Goal: Navigation & Orientation: Understand site structure

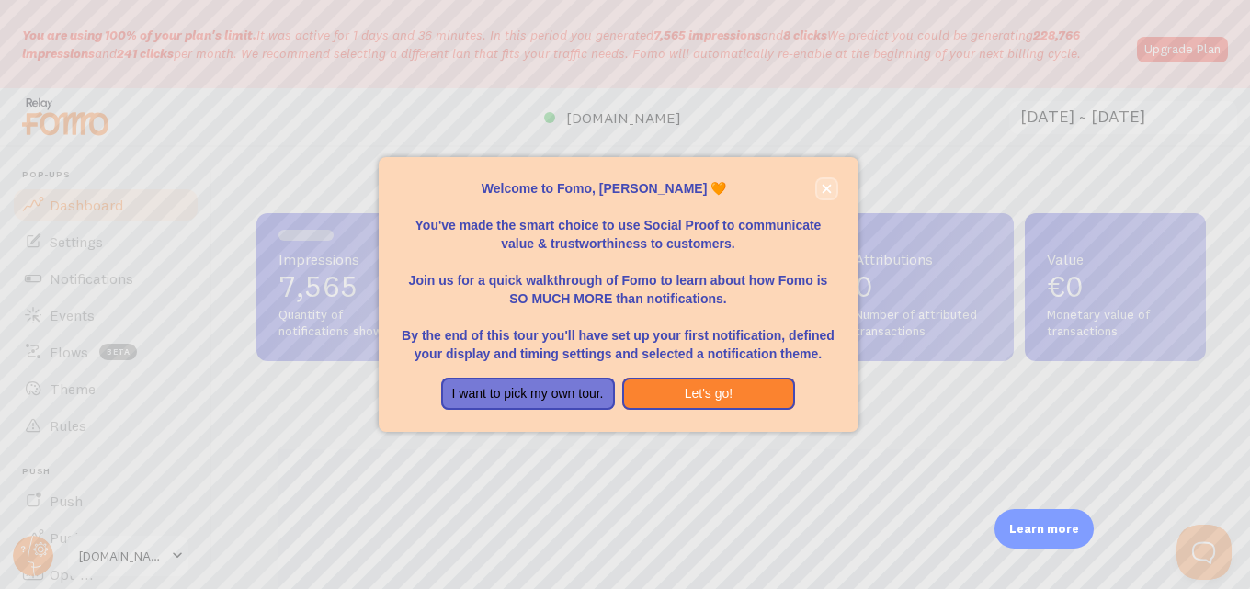
click at [817, 185] on button "close," at bounding box center [826, 188] width 19 height 19
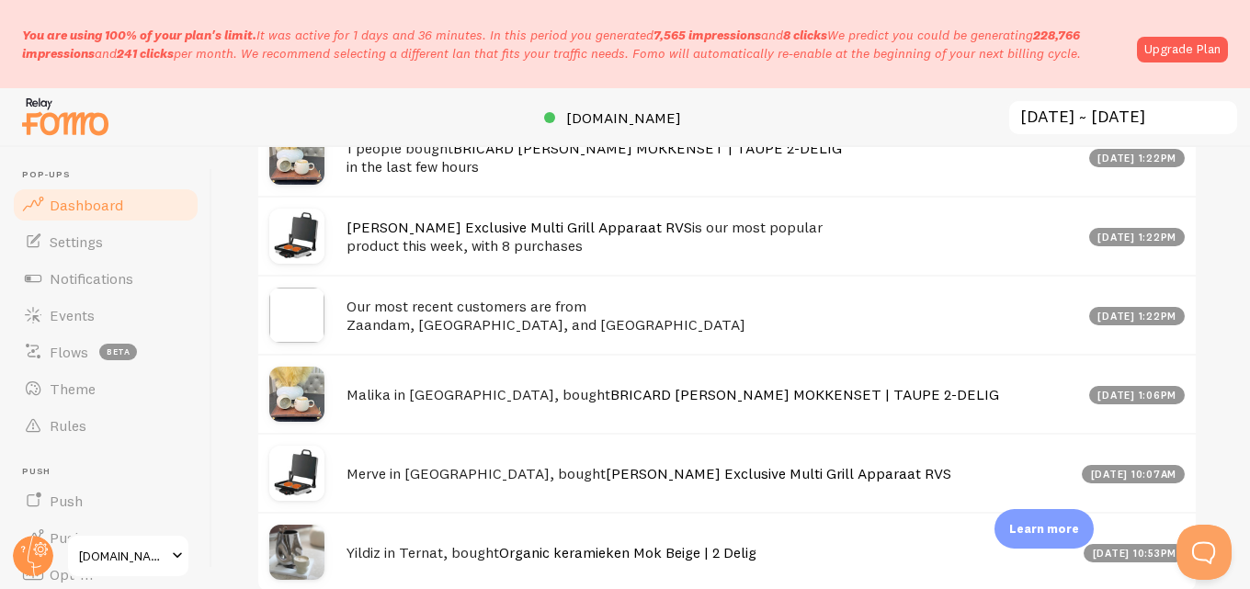
scroll to position [913, 0]
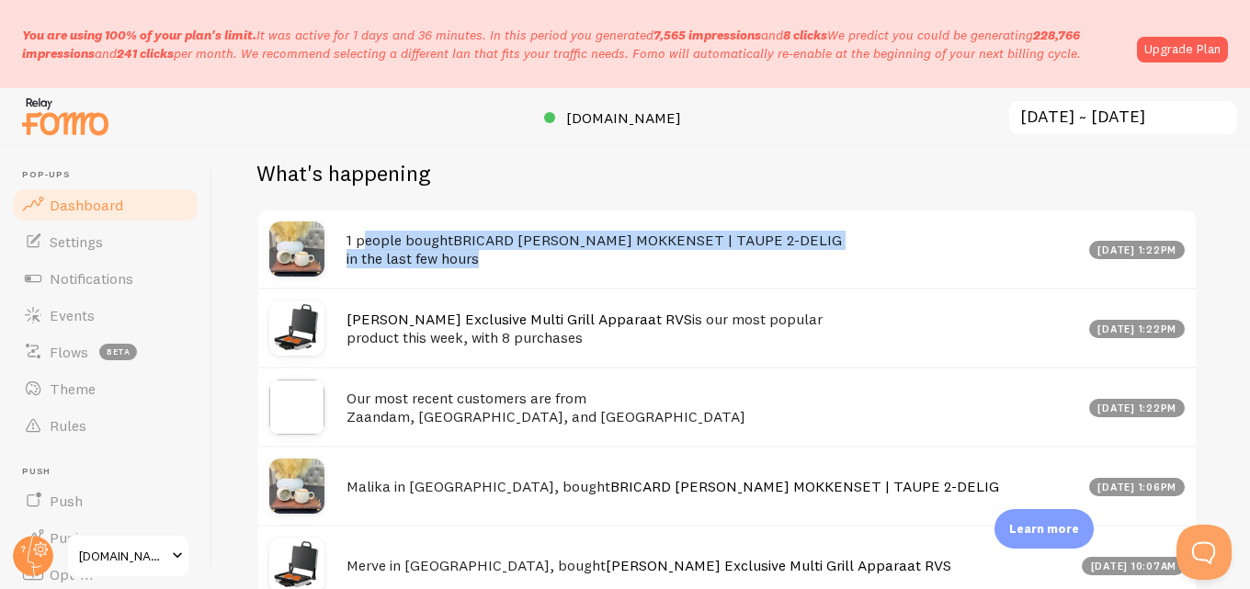
drag, startPoint x: 497, startPoint y: 265, endPoint x: 367, endPoint y: 239, distance: 133.0
click at [367, 239] on h4 "1 people bought BRICARD [PERSON_NAME] MOKKENSET | TAUPE 2-DELIG in the last few…" at bounding box center [711, 250] width 731 height 38
click at [502, 252] on h4 "1 people bought BRICARD [PERSON_NAME] MOKKENSET | TAUPE 2-DELIG in the last few…" at bounding box center [711, 250] width 731 height 38
drag, startPoint x: 504, startPoint y: 262, endPoint x: 312, endPoint y: 223, distance: 195.9
click at [312, 223] on div "1 people bought BRICARD [PERSON_NAME] MOKKENSET | TAUPE 2-DELIG in the last few…" at bounding box center [726, 248] width 937 height 77
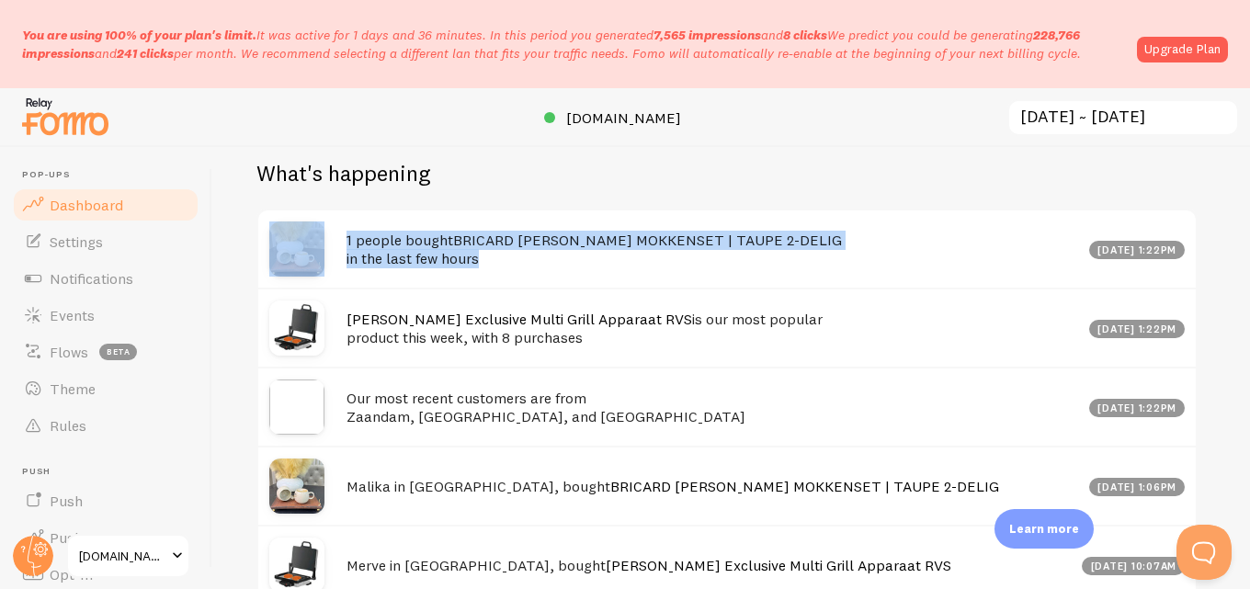
click at [474, 247] on link "BRICARD [PERSON_NAME] MOKKENSET | TAUPE 2-DELIG" at bounding box center [647, 240] width 389 height 18
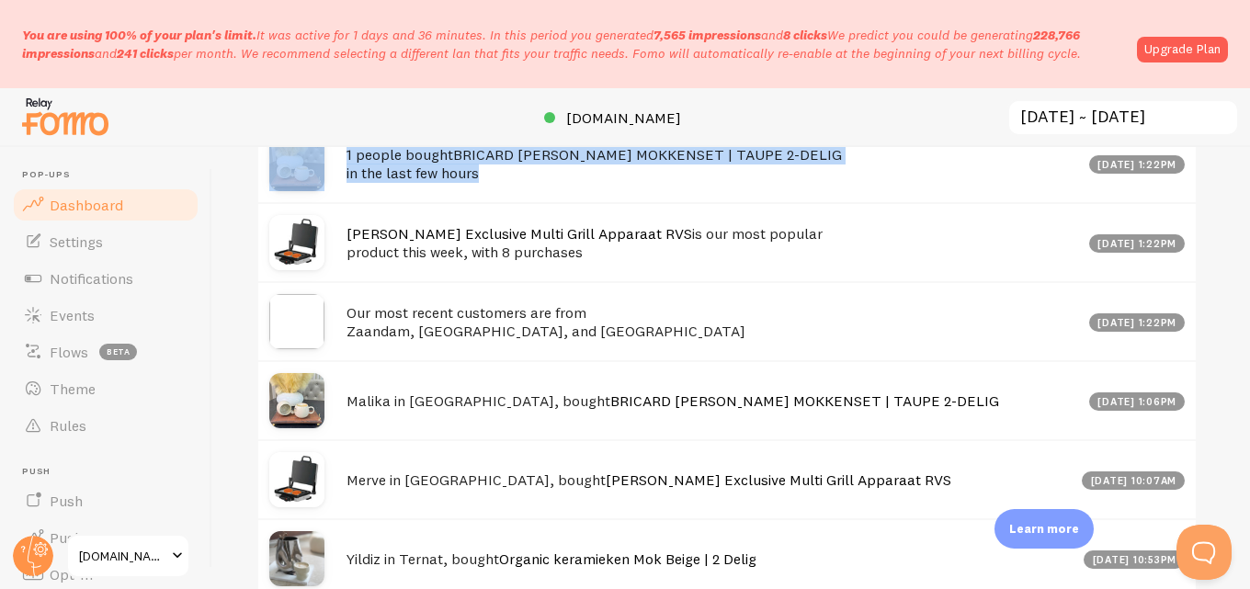
scroll to position [1097, 0]
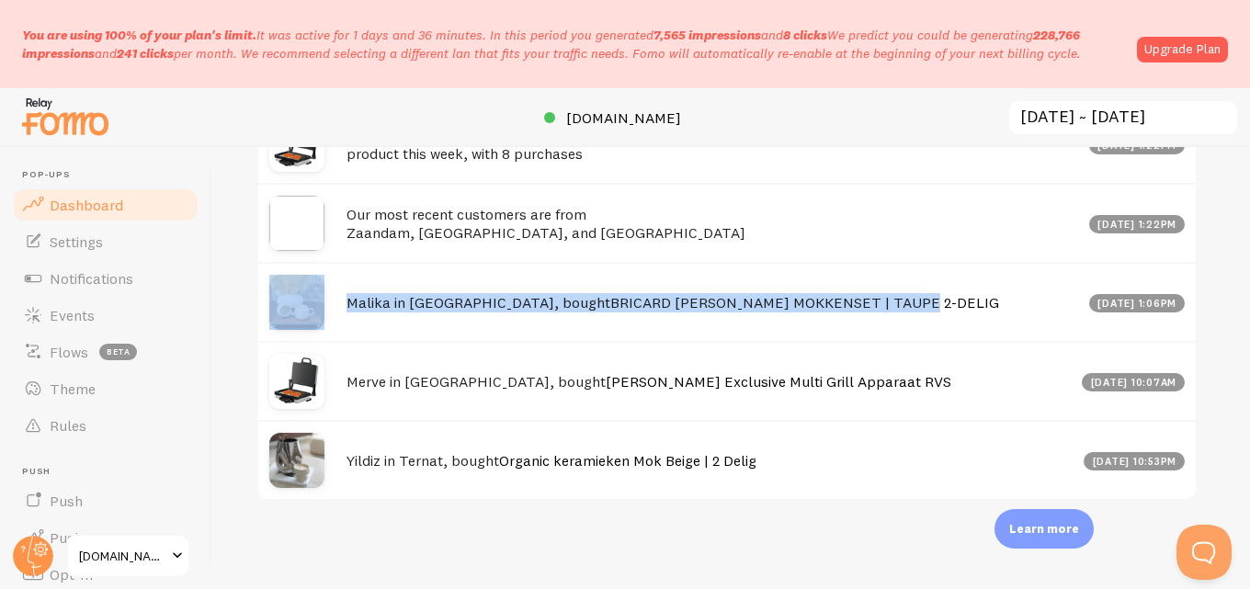
drag, startPoint x: 895, startPoint y: 306, endPoint x: 326, endPoint y: 323, distance: 569.1
click at [326, 323] on div "Malika in [GEOGRAPHIC_DATA], bought BRICARD [PERSON_NAME] MOKKENSET | TAUPE 2-D…" at bounding box center [726, 301] width 937 height 79
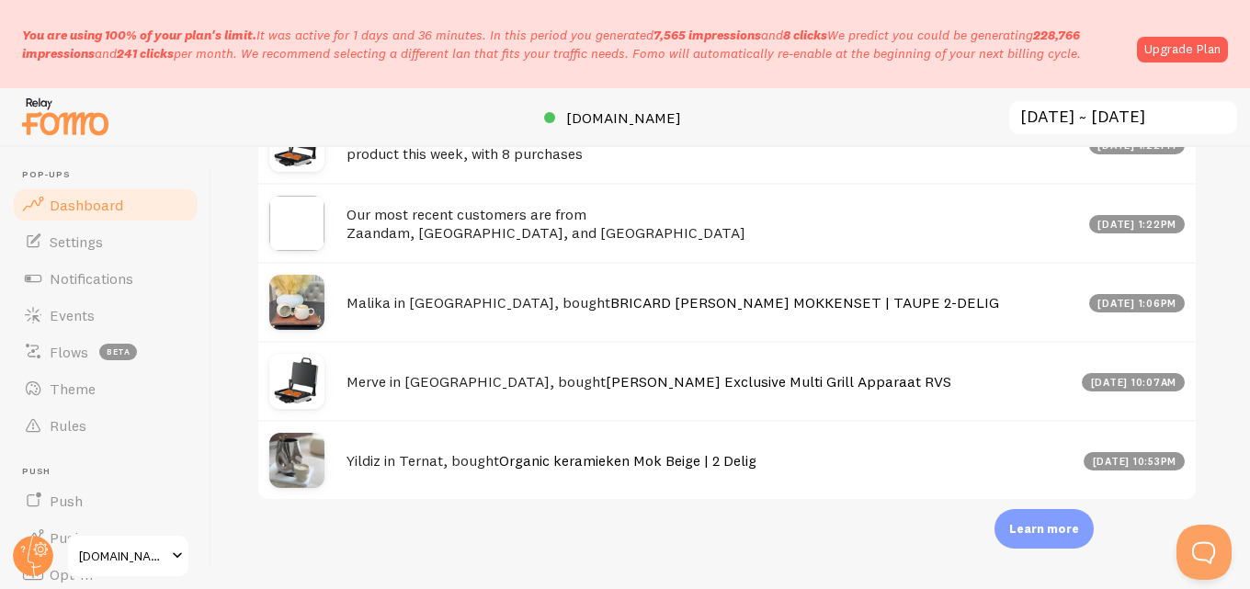
click at [516, 551] on div "Impressions 7,565 Quantity of notifications shown Clicks 8 Traffic from clicks …" at bounding box center [730, 368] width 1037 height 442
drag, startPoint x: 792, startPoint y: 477, endPoint x: 380, endPoint y: 468, distance: 412.7
click at [380, 468] on div "Yildiz in Ternat, bought Organic keramieken Mok Beige | 2 Delig [DATE] 10:53pm" at bounding box center [726, 459] width 937 height 79
click at [487, 536] on div "Impressions 7,565 Quantity of notifications shown Clicks 8 Traffic from clicks …" at bounding box center [730, 368] width 1037 height 442
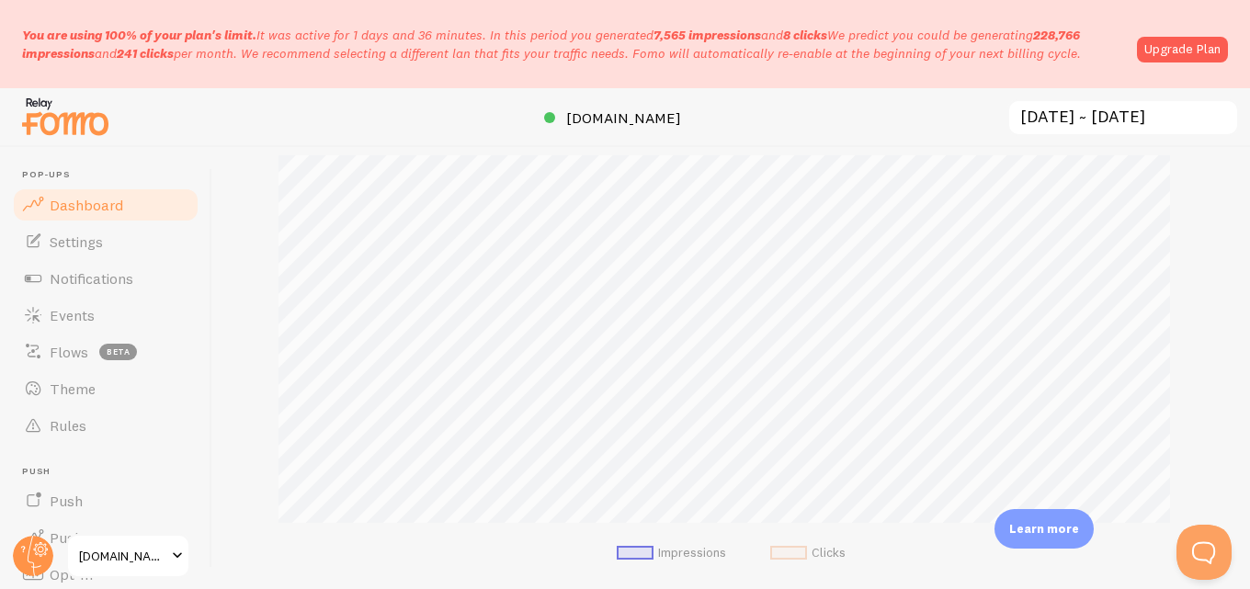
scroll to position [0, 0]
